Goal: Information Seeking & Learning: Learn about a topic

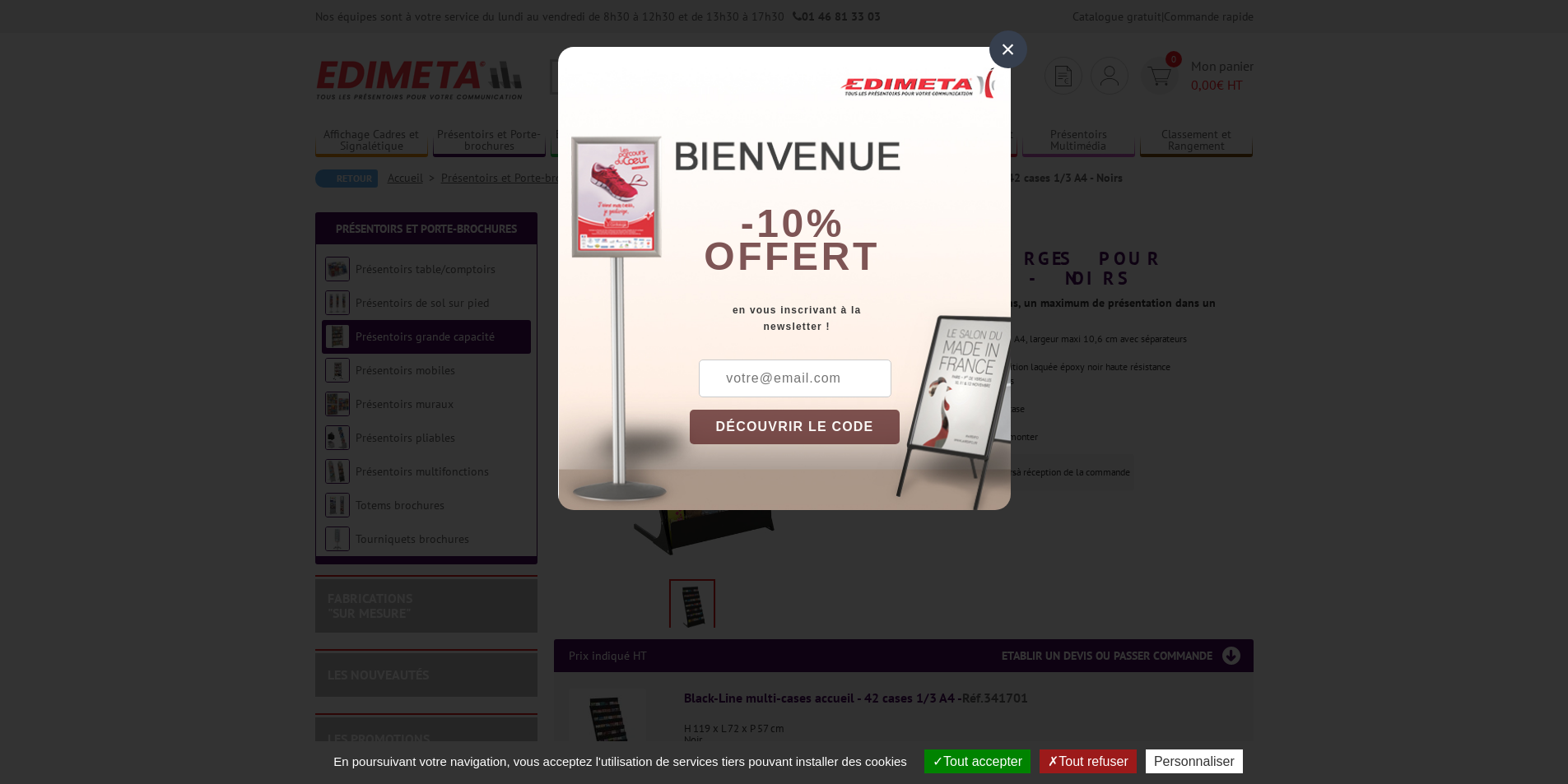
click at [1000, 48] on div "×" at bounding box center [1008, 49] width 38 height 38
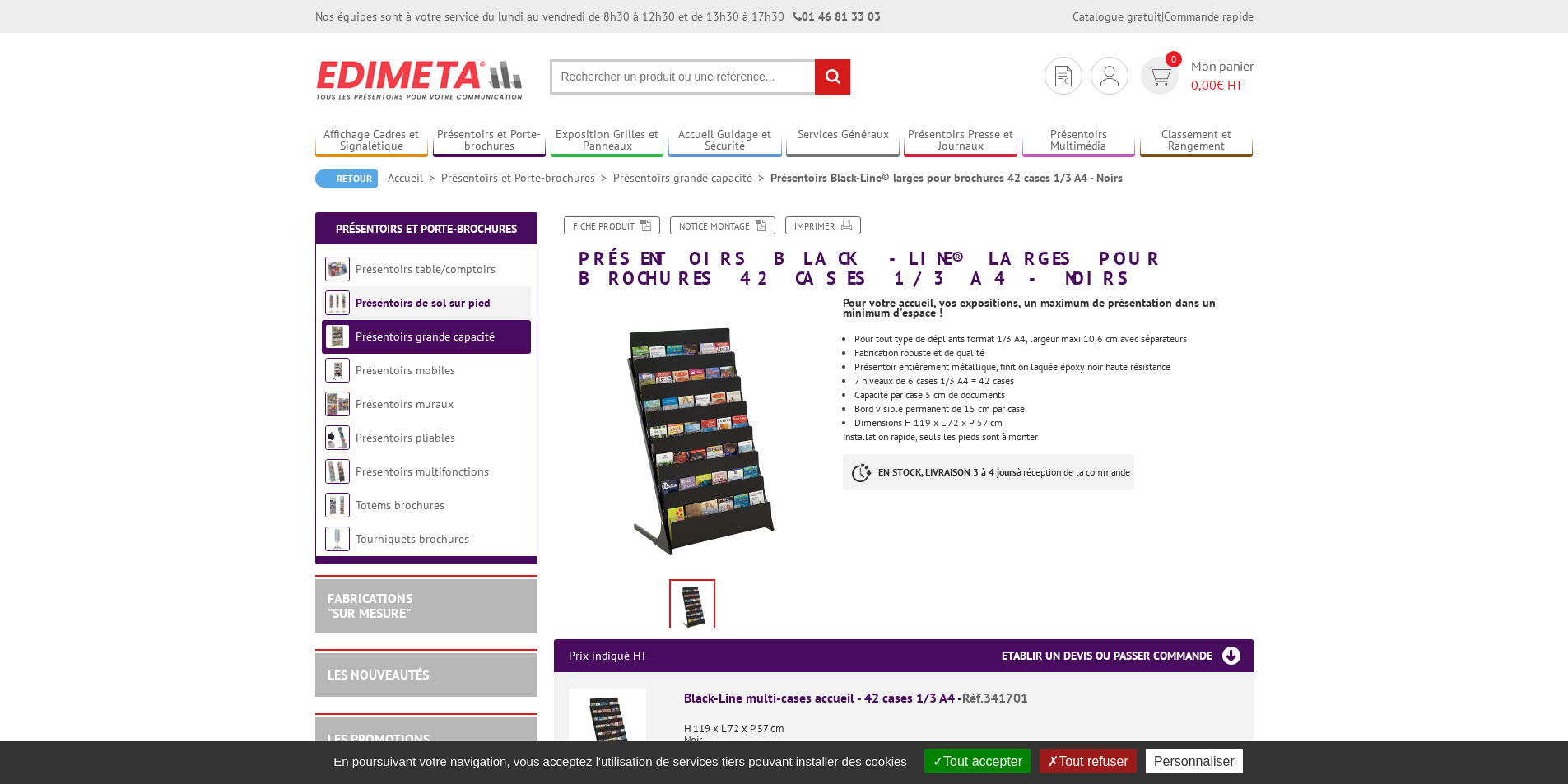
click at [395, 293] on li "Présentoirs de sol sur pied" at bounding box center [426, 303] width 209 height 34
click at [410, 302] on link "Présentoirs de sol sur pied" at bounding box center [423, 303] width 135 height 15
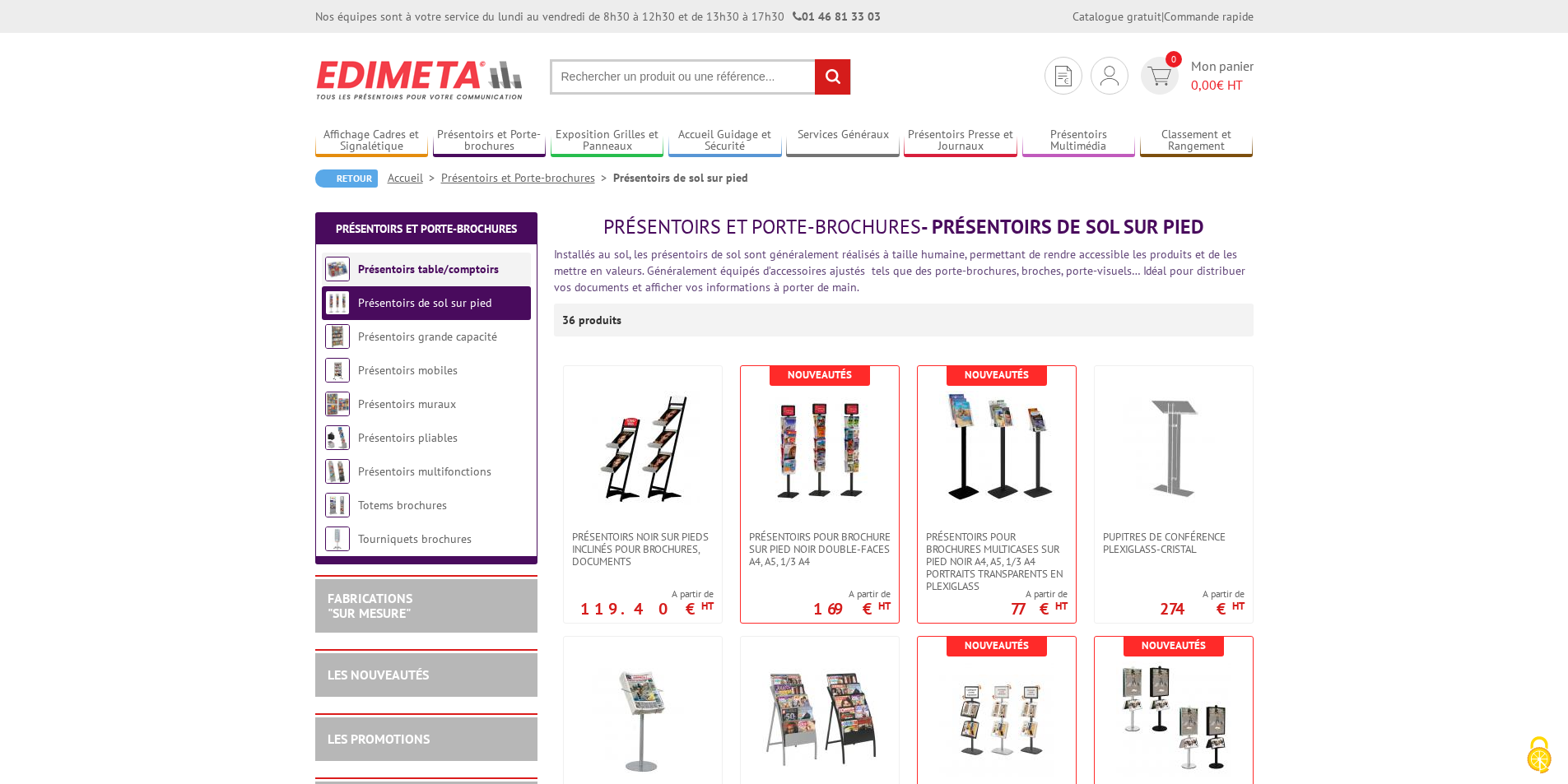
click at [438, 275] on link "Présentoirs table/comptoirs" at bounding box center [428, 269] width 141 height 15
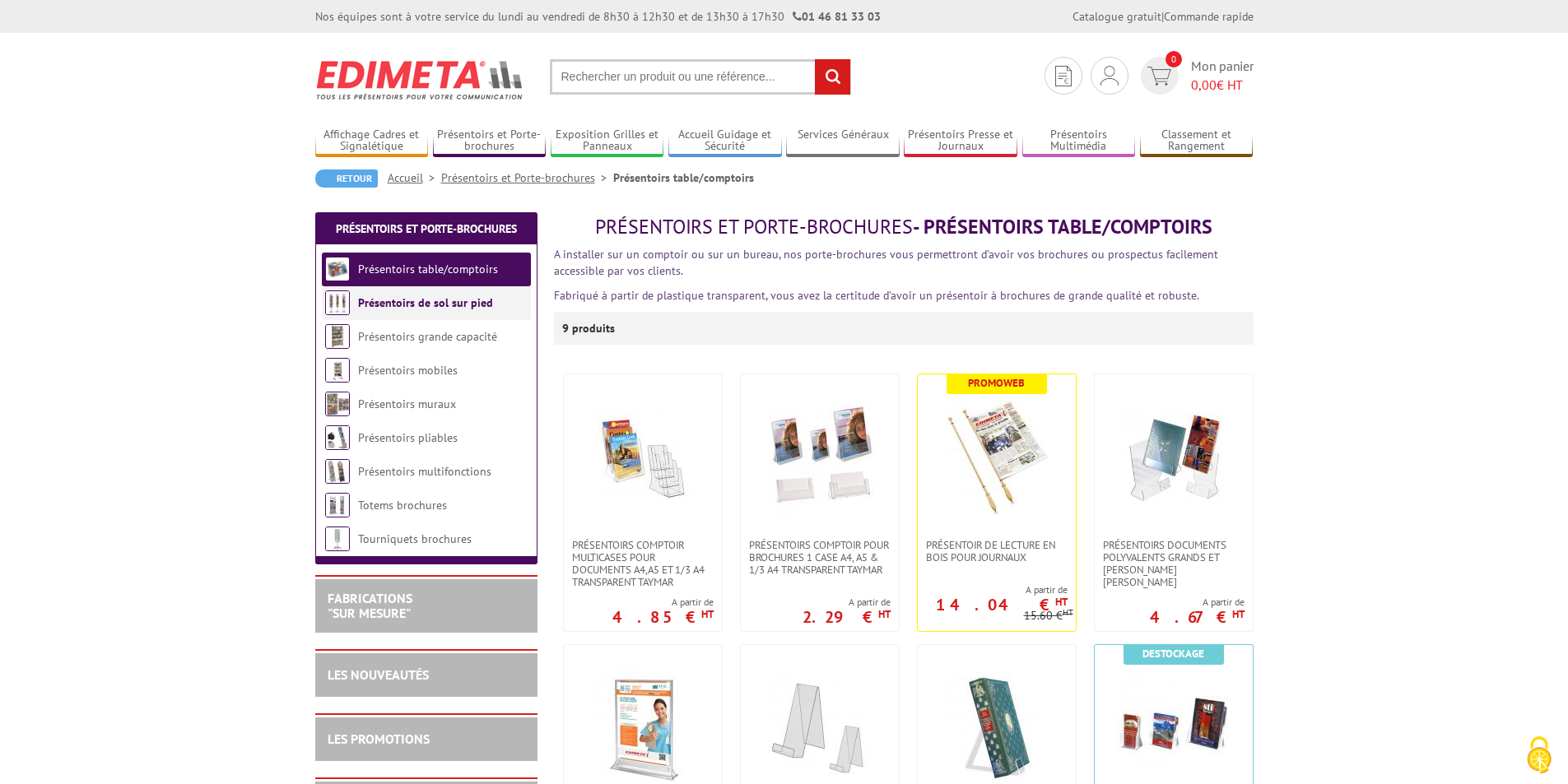
click at [399, 311] on li "Présentoirs de sol sur pied" at bounding box center [426, 303] width 209 height 34
click at [409, 304] on link "Présentoirs de sol sur pied" at bounding box center [425, 303] width 135 height 15
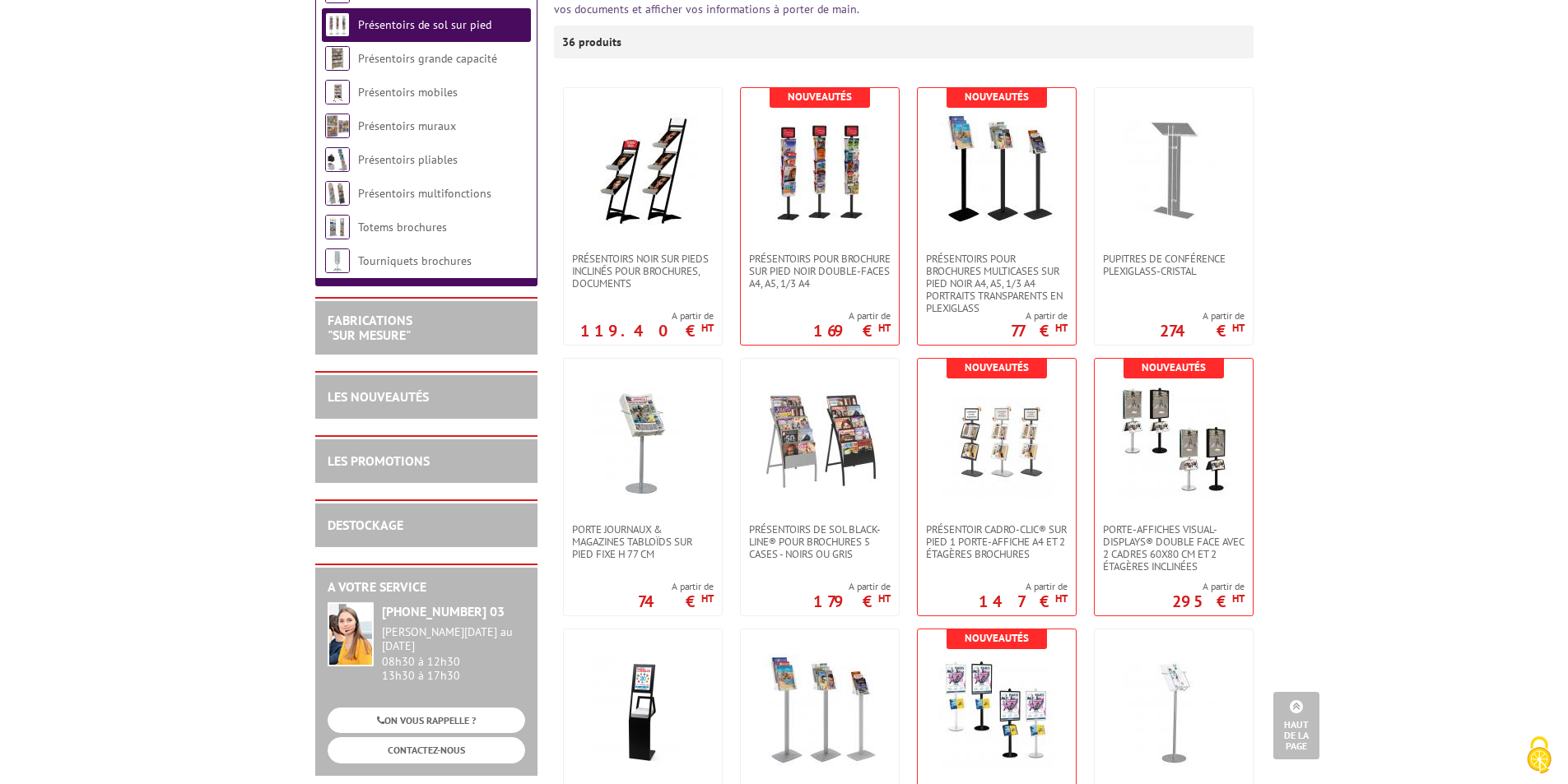
scroll to position [83, 0]
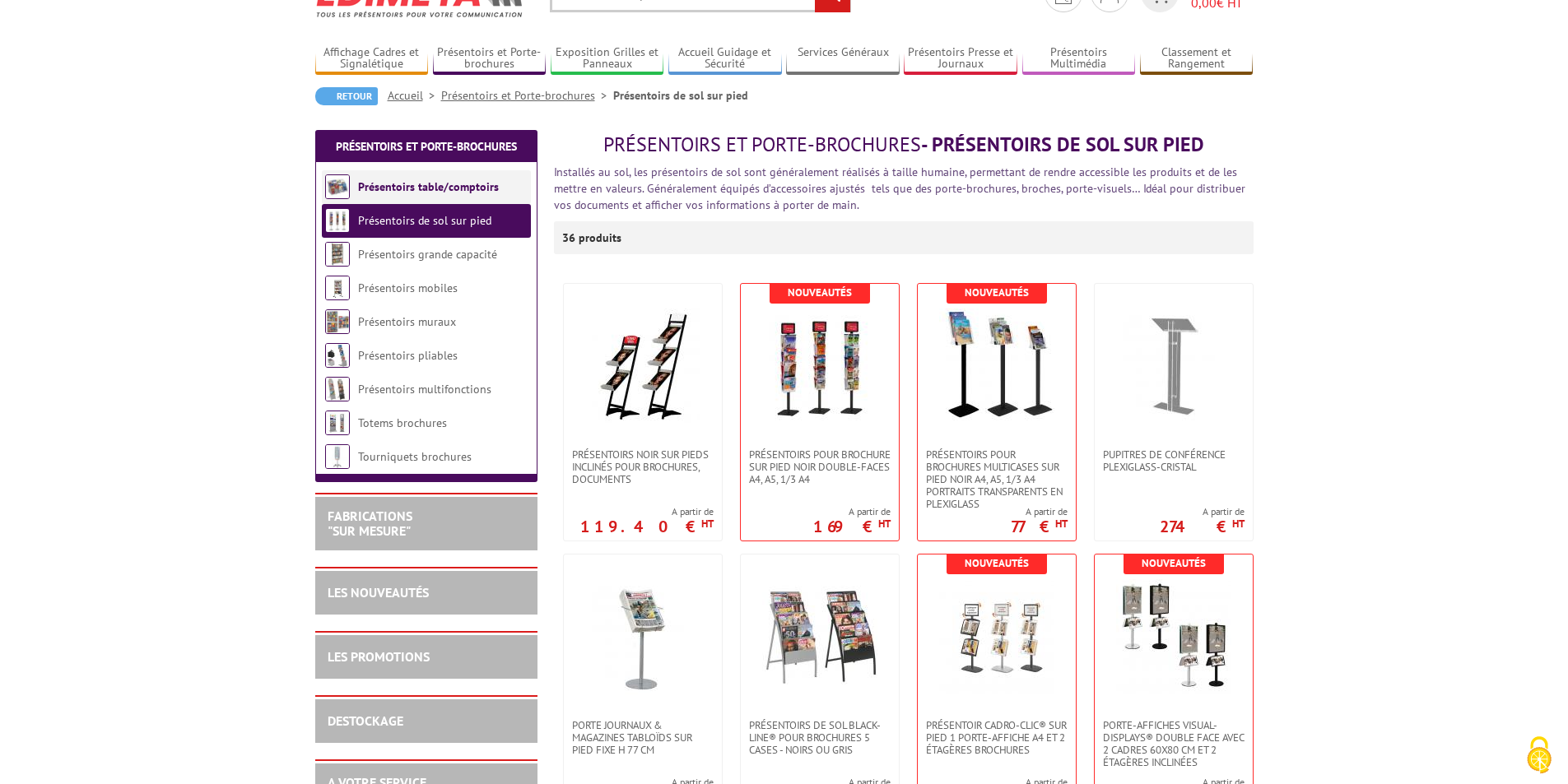
click at [367, 195] on li "Présentoirs table/comptoirs" at bounding box center [426, 187] width 209 height 34
click at [378, 191] on link "Présentoirs table/comptoirs" at bounding box center [428, 187] width 141 height 15
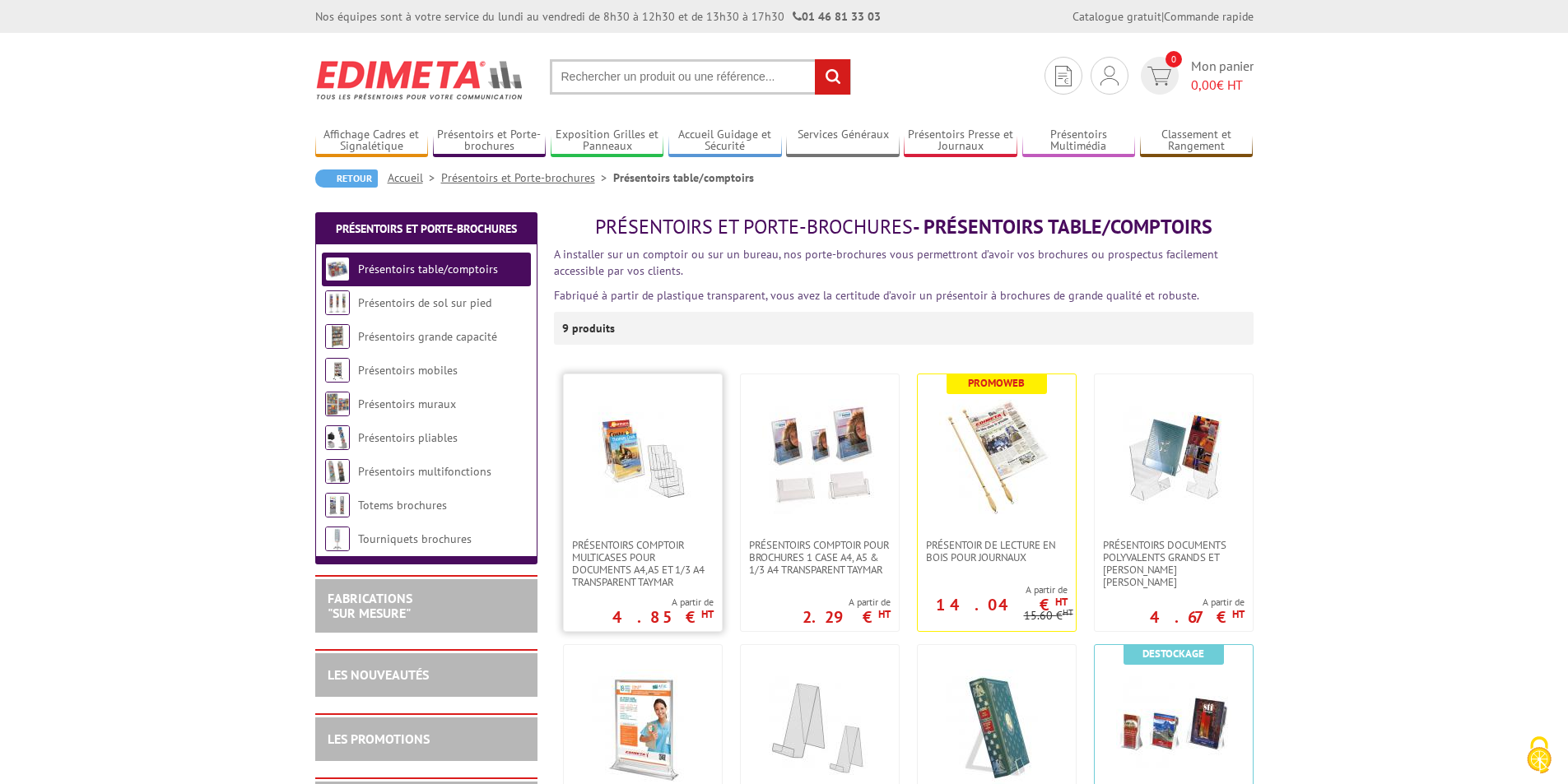
click at [642, 475] on img at bounding box center [643, 456] width 115 height 115
